Goal: Complete application form: Complete application form

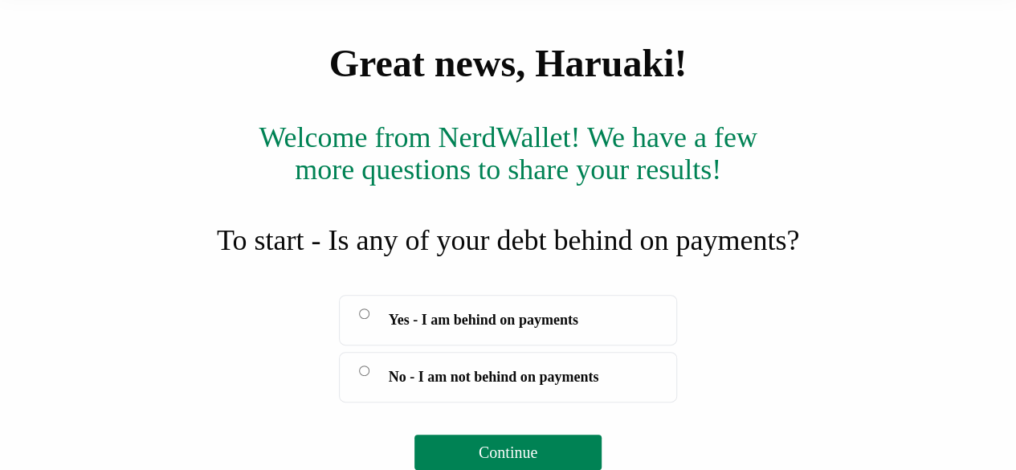
scroll to position [146, 0]
click at [522, 454] on span "Continue" at bounding box center [507, 452] width 59 height 18
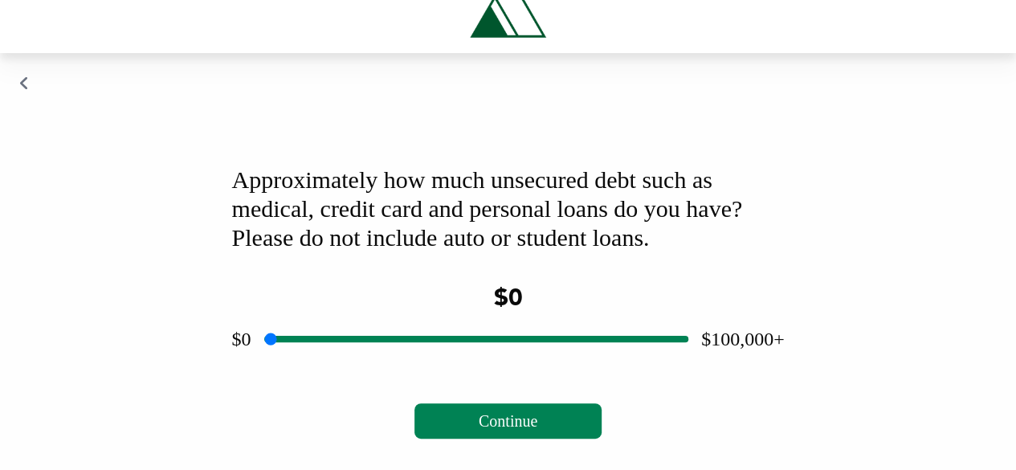
scroll to position [43, 0]
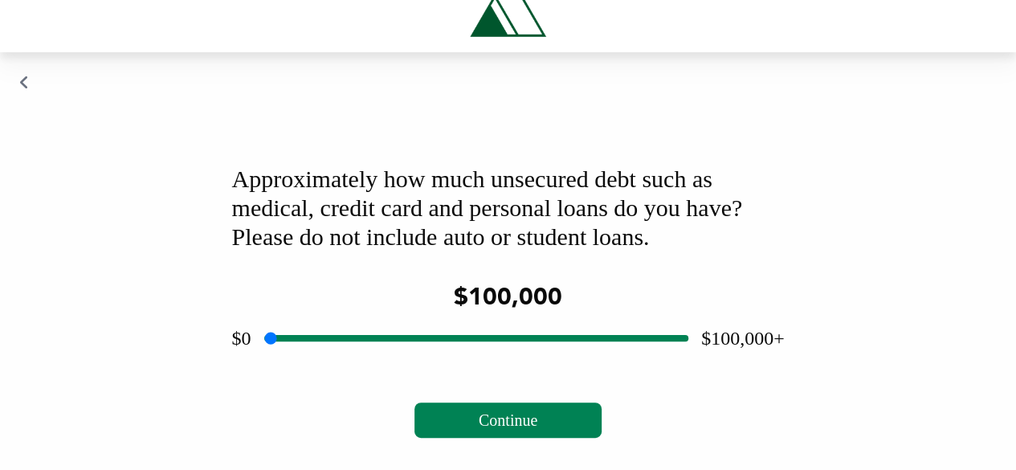
drag, startPoint x: 483, startPoint y: 340, endPoint x: 801, endPoint y: 369, distance: 319.3
type input "******"
click at [688, 364] on input "range" at bounding box center [476, 337] width 424 height 51
click at [512, 416] on span "Continue" at bounding box center [507, 420] width 59 height 18
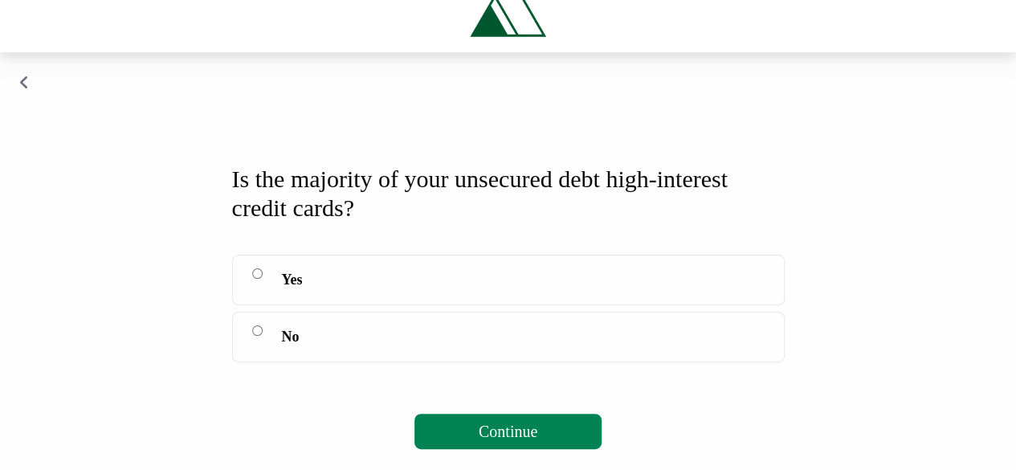
click at [266, 332] on label "No" at bounding box center [508, 336] width 552 height 51
click at [536, 433] on span "Continue" at bounding box center [507, 431] width 59 height 18
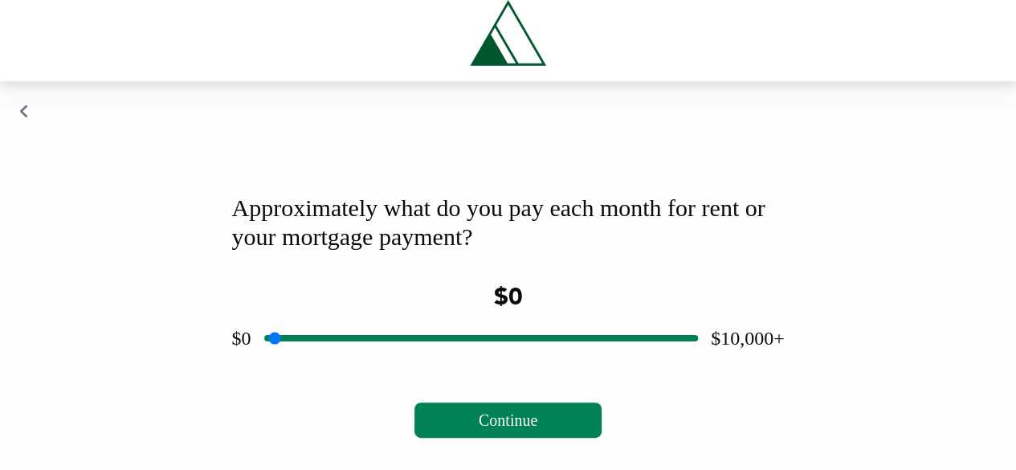
scroll to position [14, 0]
click at [534, 416] on span "Continue" at bounding box center [507, 420] width 59 height 18
drag, startPoint x: 482, startPoint y: 307, endPoint x: 199, endPoint y: 330, distance: 283.5
type input "*"
click at [264, 330] on input "range" at bounding box center [481, 337] width 434 height 51
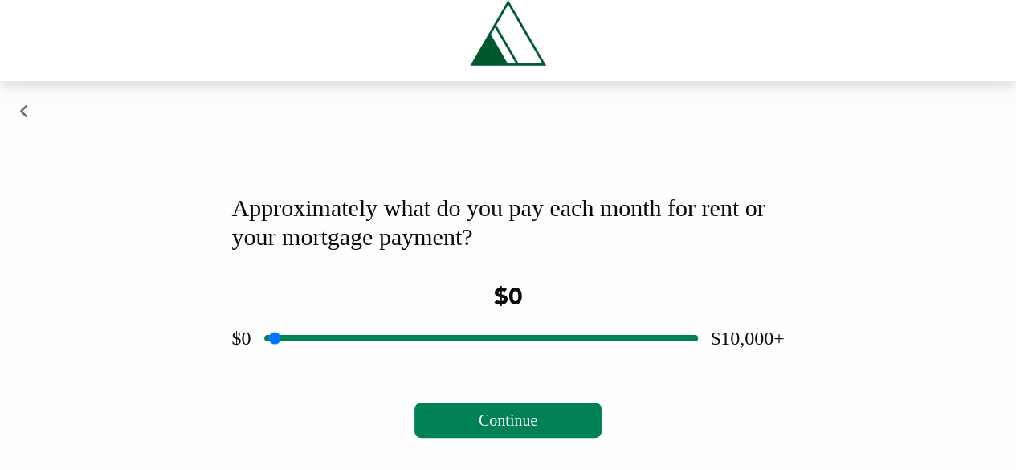
click at [492, 421] on span "Continue" at bounding box center [507, 420] width 59 height 18
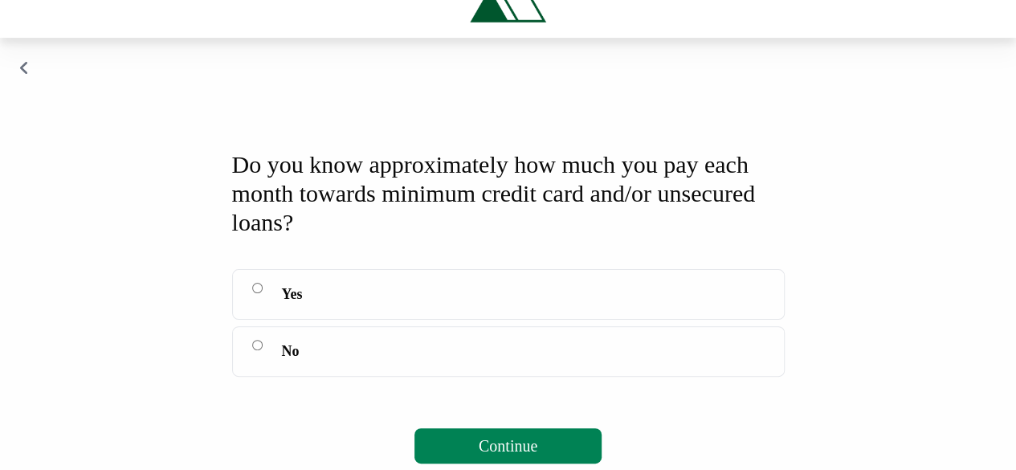
scroll to position [82, 0]
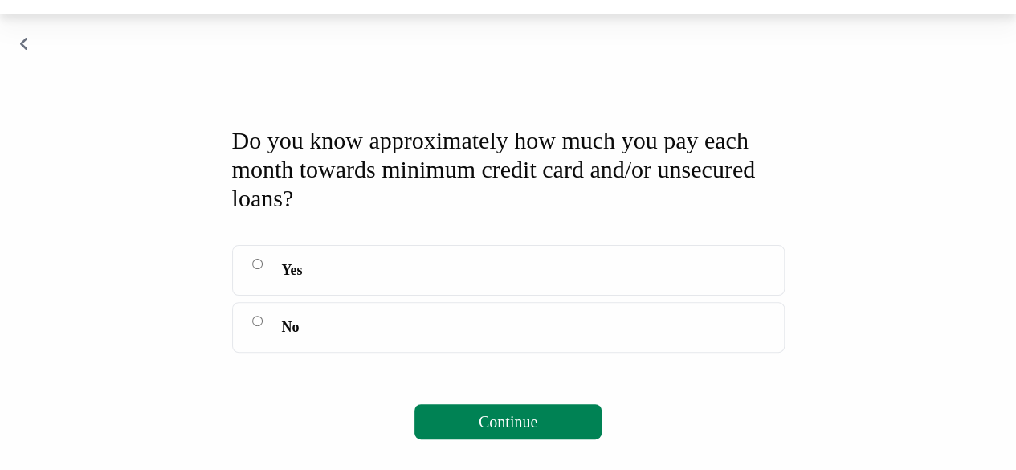
click at [541, 411] on button "Continue" at bounding box center [507, 421] width 187 height 35
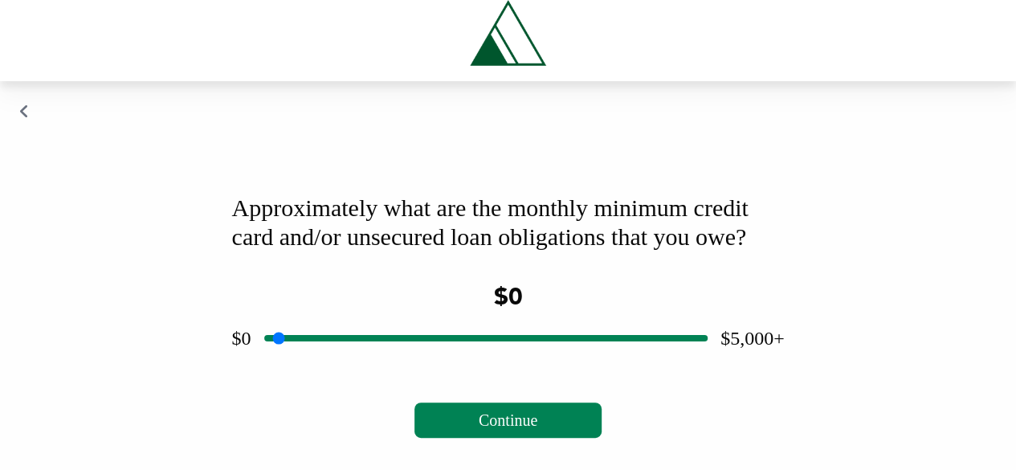
scroll to position [43, 0]
drag, startPoint x: 454, startPoint y: 334, endPoint x: 402, endPoint y: 340, distance: 51.7
click at [402, 340] on input "range" at bounding box center [485, 337] width 443 height 51
click at [503, 412] on span "Continue" at bounding box center [507, 420] width 59 height 18
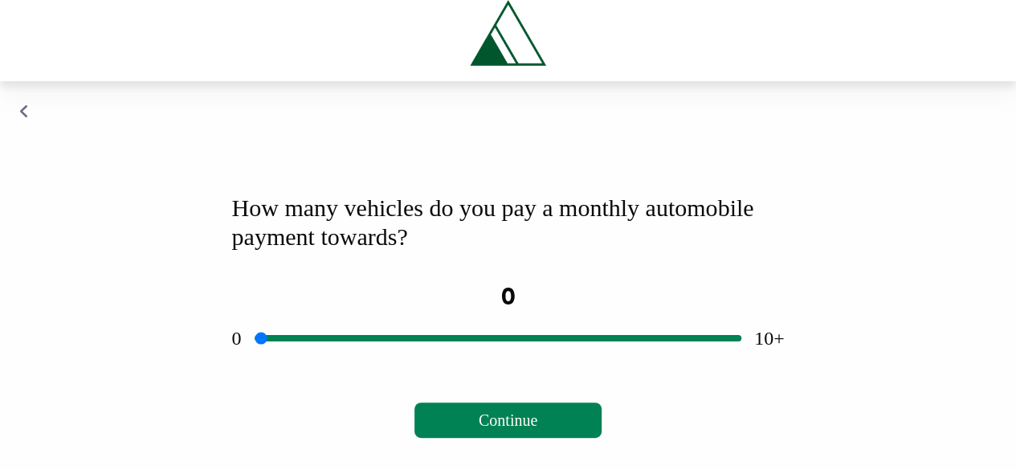
drag, startPoint x: 495, startPoint y: 330, endPoint x: 201, endPoint y: 335, distance: 294.7
type input "*"
click at [254, 335] on input "range" at bounding box center [497, 337] width 487 height 51
click at [531, 426] on span "Continue" at bounding box center [507, 420] width 59 height 18
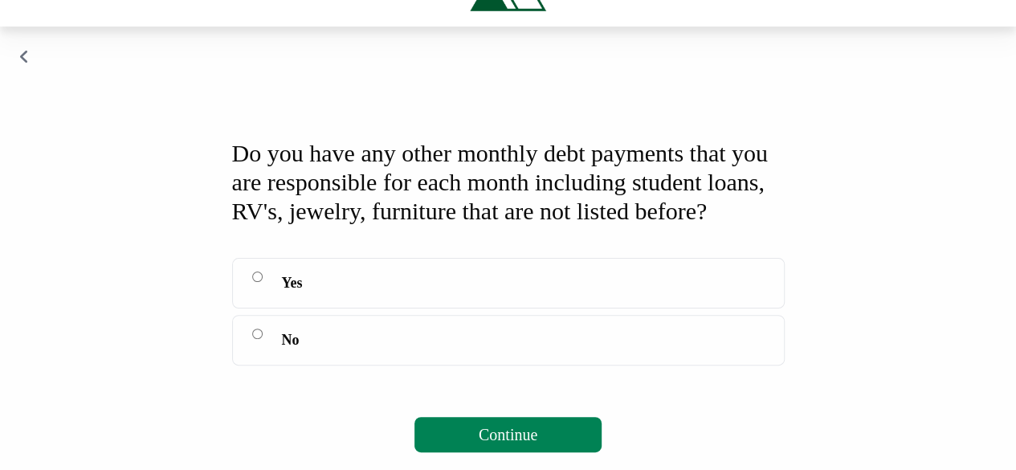
scroll to position [95, 0]
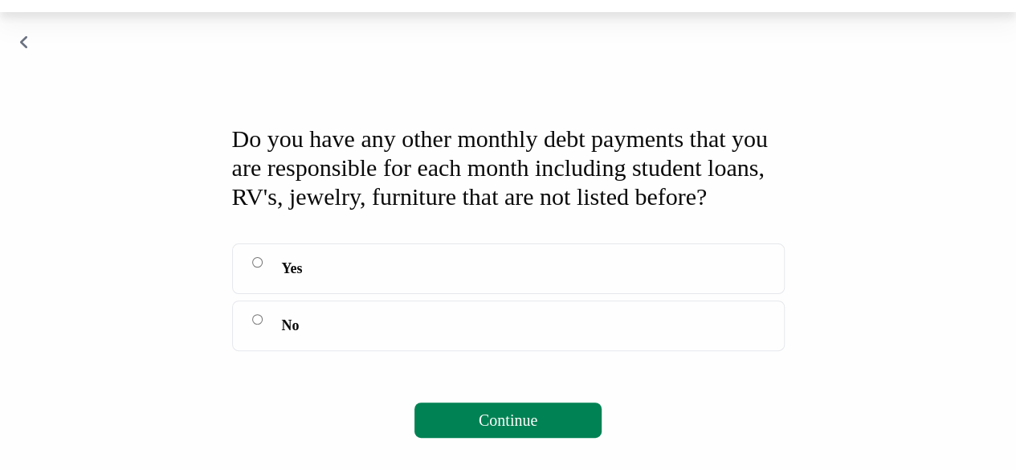
click at [512, 418] on button "Continue" at bounding box center [507, 419] width 187 height 35
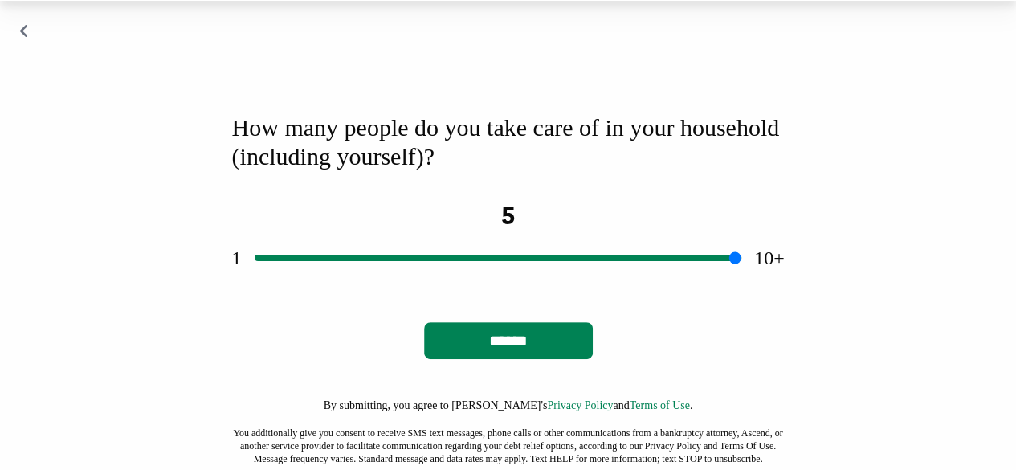
drag, startPoint x: 516, startPoint y: 254, endPoint x: 487, endPoint y: 259, distance: 30.2
click at [487, 259] on input "range" at bounding box center [497, 257] width 487 height 51
drag, startPoint x: 470, startPoint y: 257, endPoint x: 146, endPoint y: 258, distance: 324.3
type input "*"
click at [254, 259] on input "range" at bounding box center [497, 257] width 487 height 51
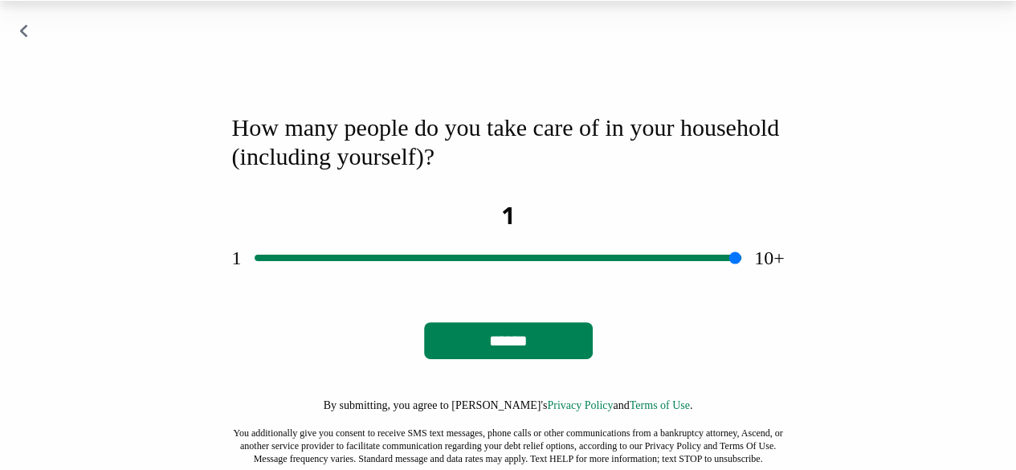
drag, startPoint x: 253, startPoint y: 263, endPoint x: 212, endPoint y: 262, distance: 41.0
click at [254, 262] on input "range" at bounding box center [497, 257] width 487 height 51
click at [512, 340] on input "******" at bounding box center [508, 340] width 169 height 37
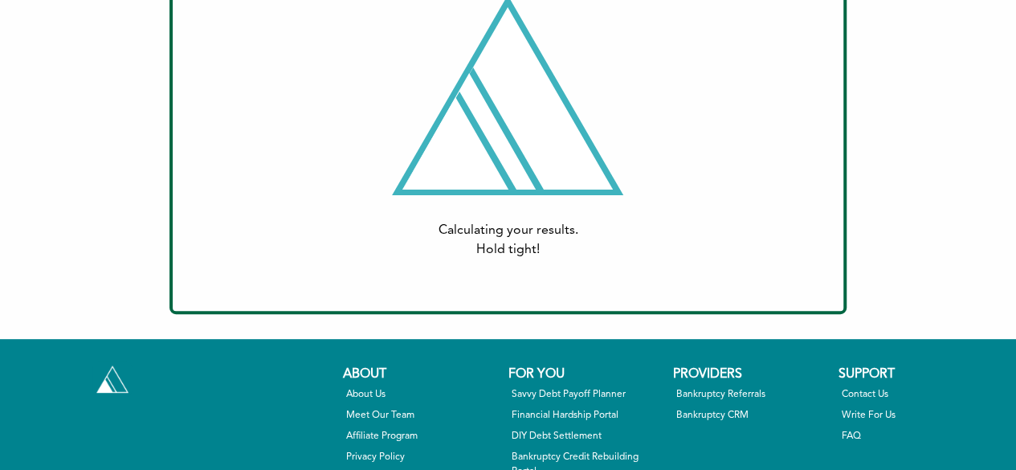
scroll to position [80, 0]
